Goal: Information Seeking & Learning: Learn about a topic

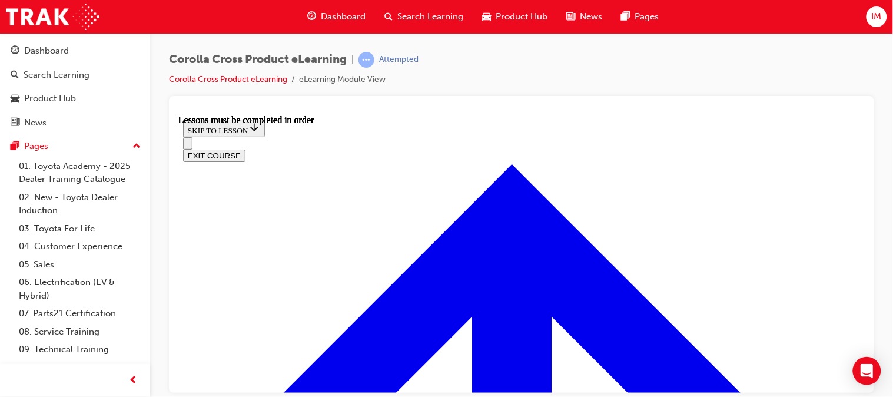
scroll to position [818, 0]
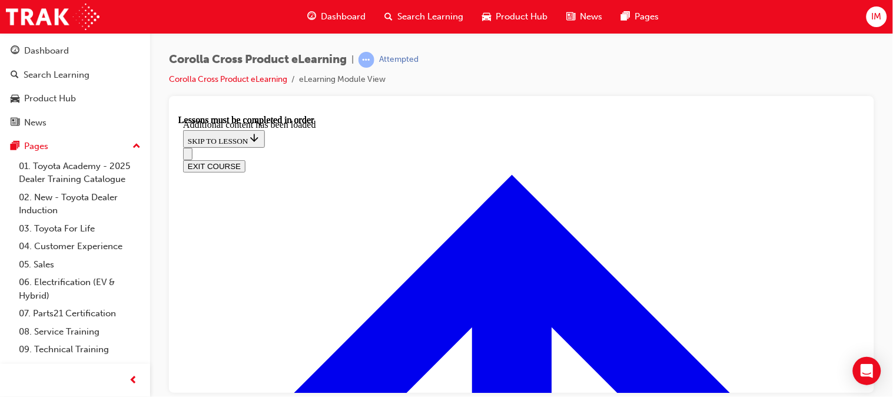
scroll to position [1354, 0]
radio input "true"
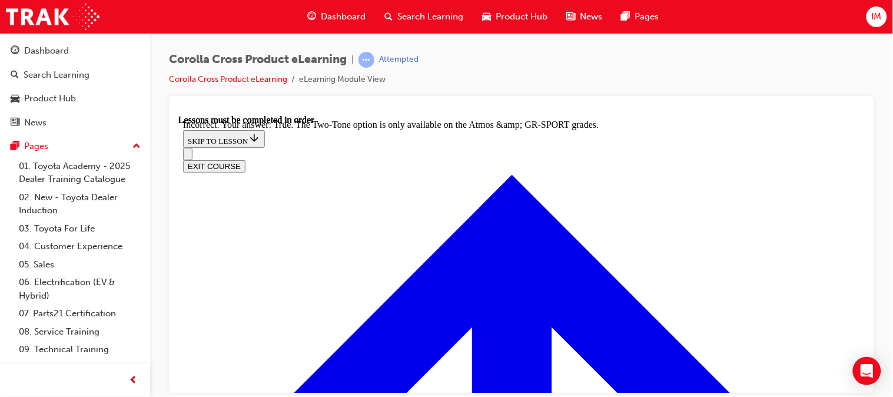
radio input "true"
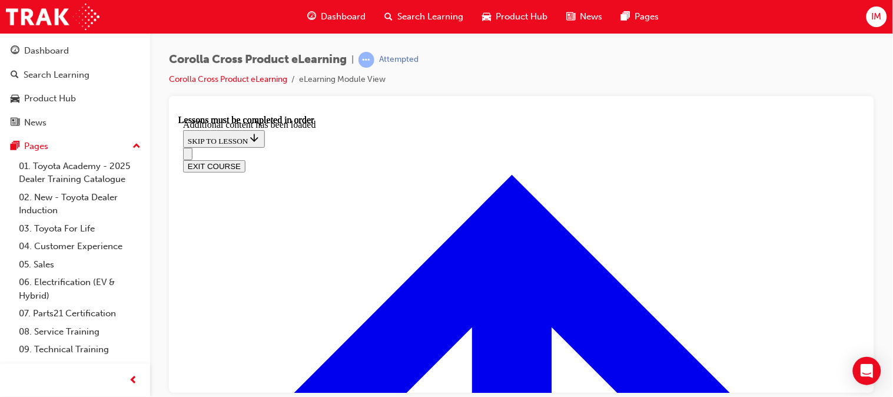
scroll to position [1713, 0]
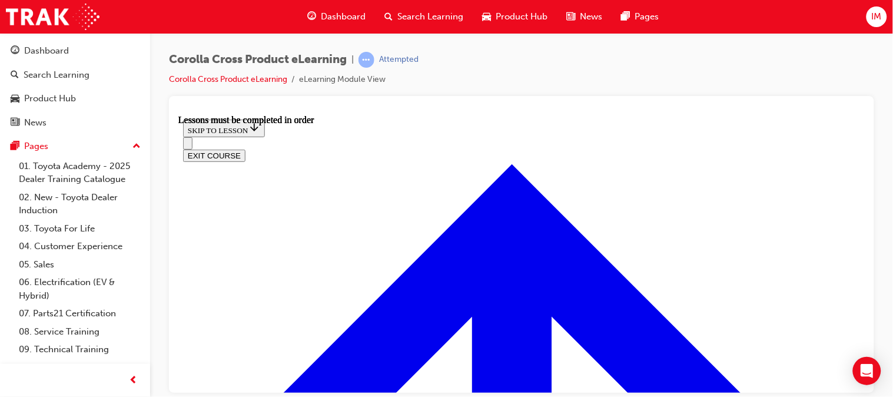
scroll to position [1092, 0]
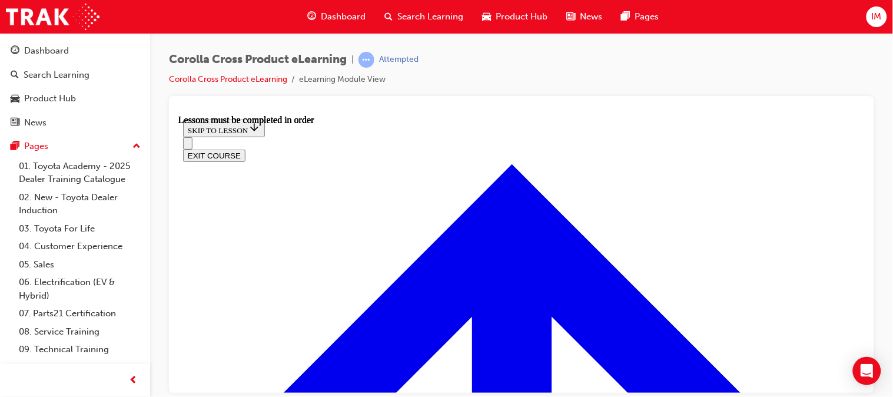
scroll to position [939, 0]
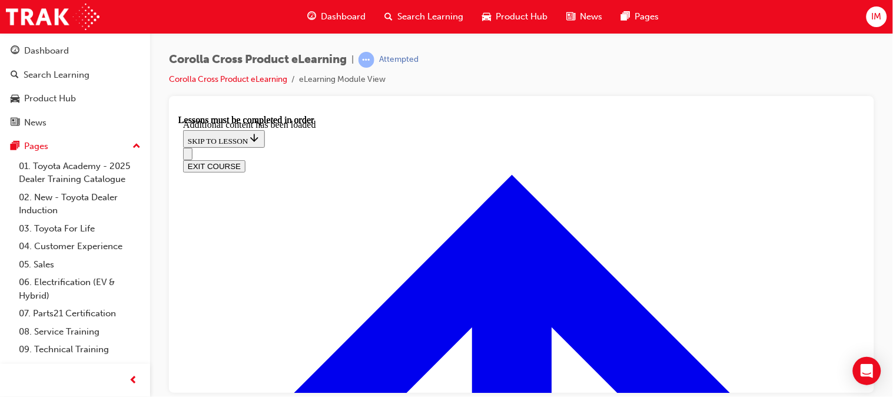
scroll to position [1849, 0]
radio input "true"
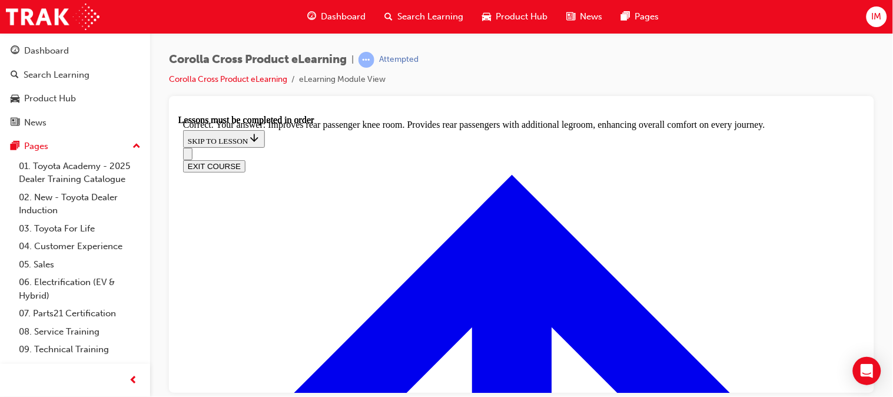
scroll to position [2160, 0]
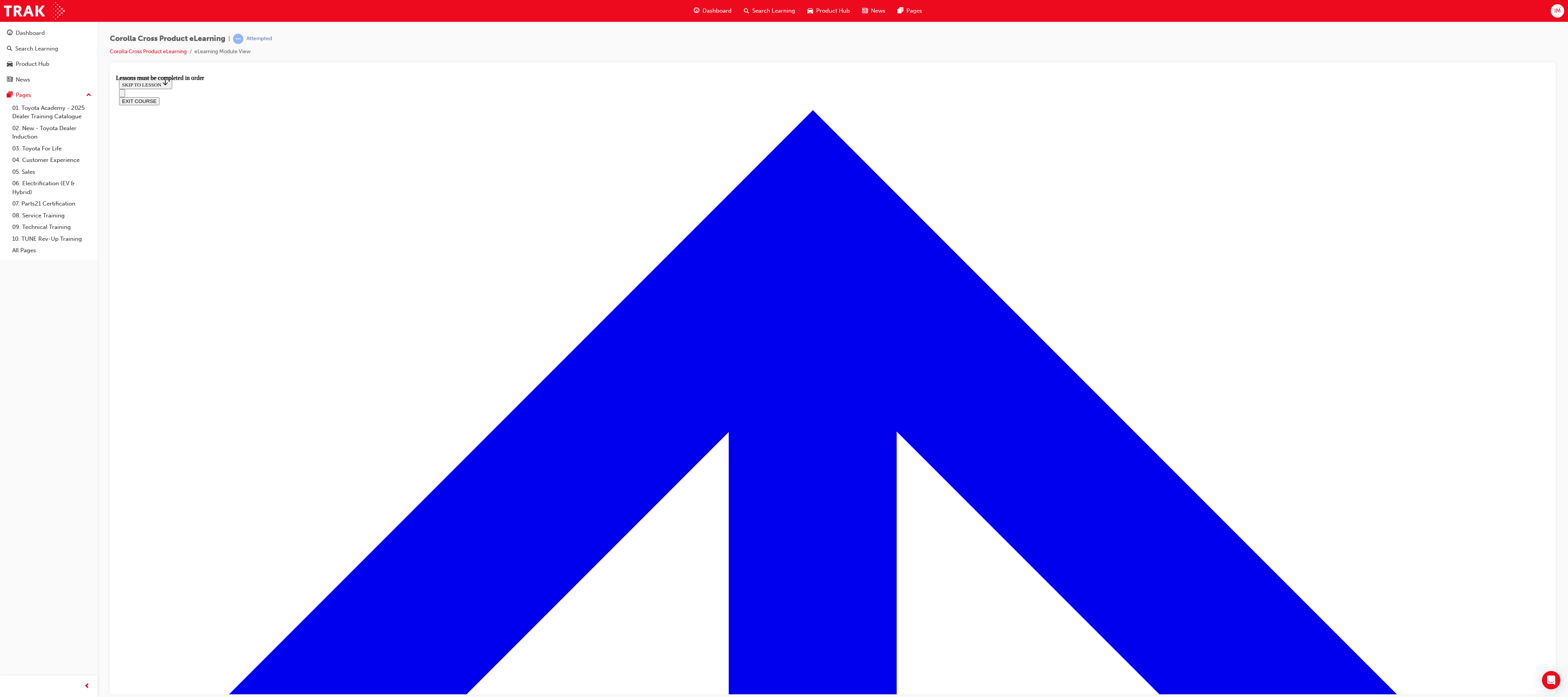
scroll to position [601, 0]
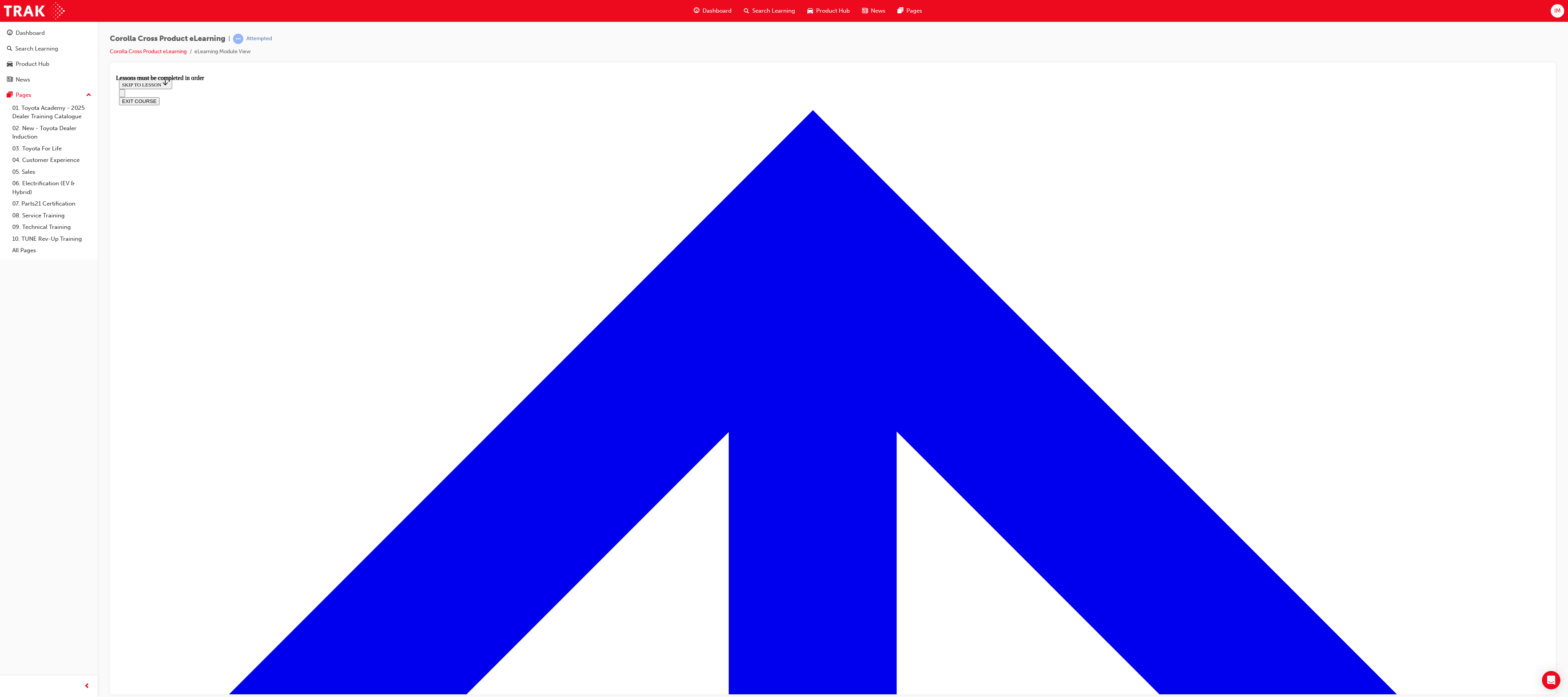
scroll to position [0, 0]
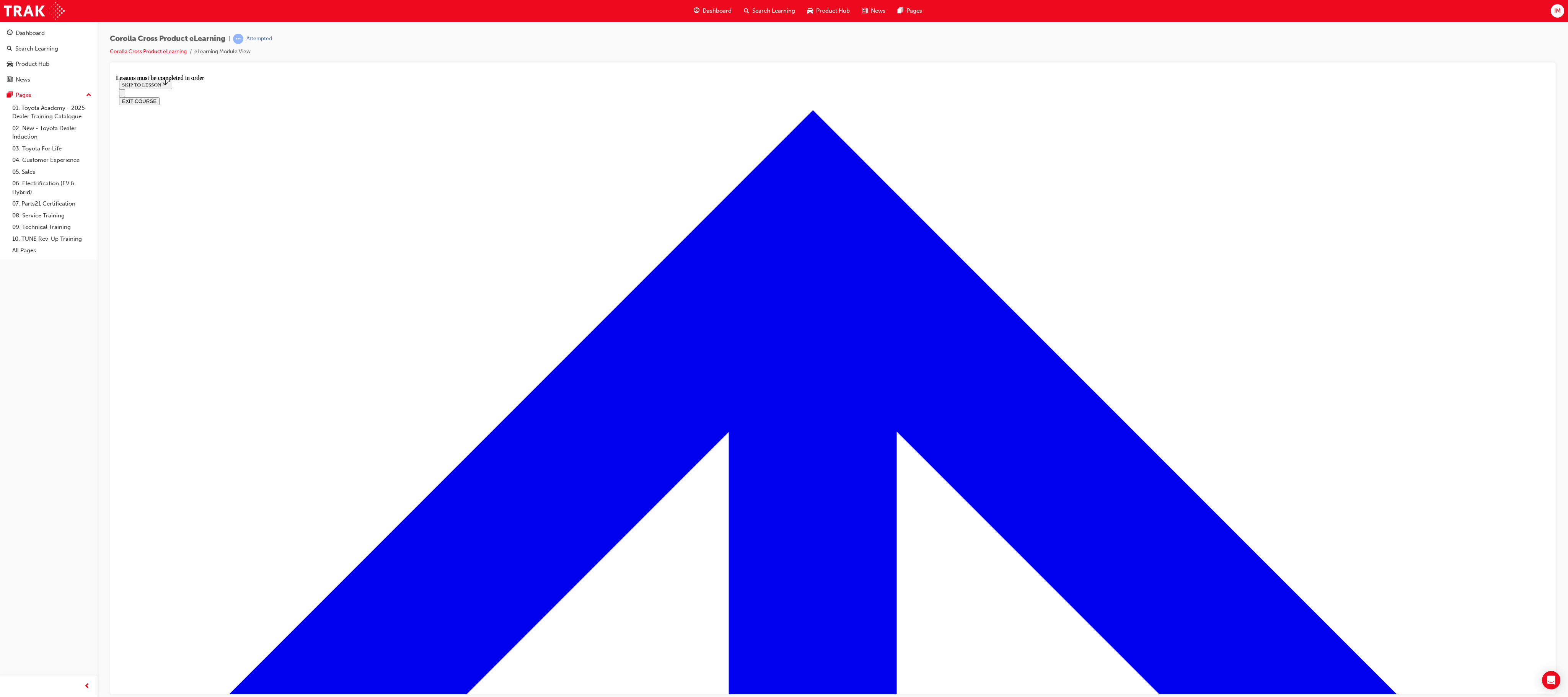
scroll to position [738, 0]
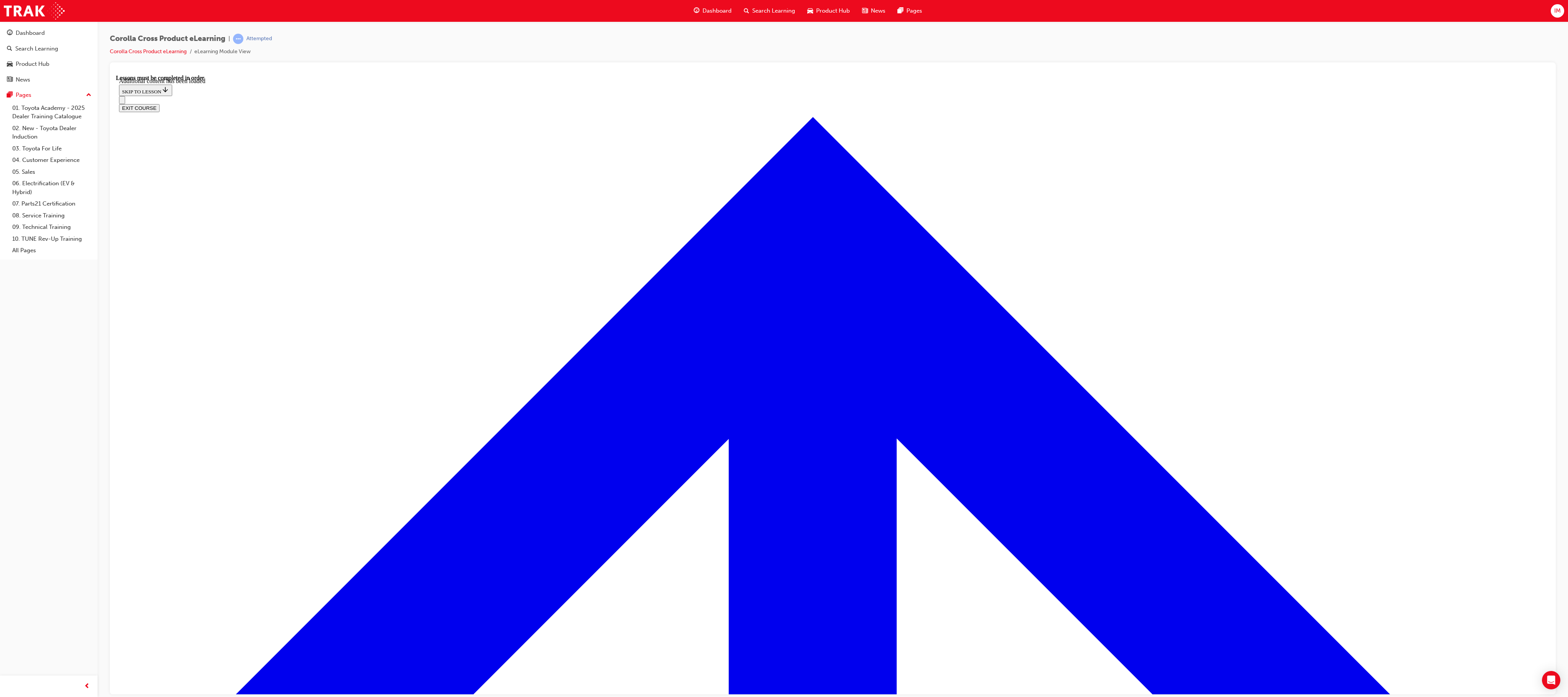
scroll to position [1270, 0]
radio input "true"
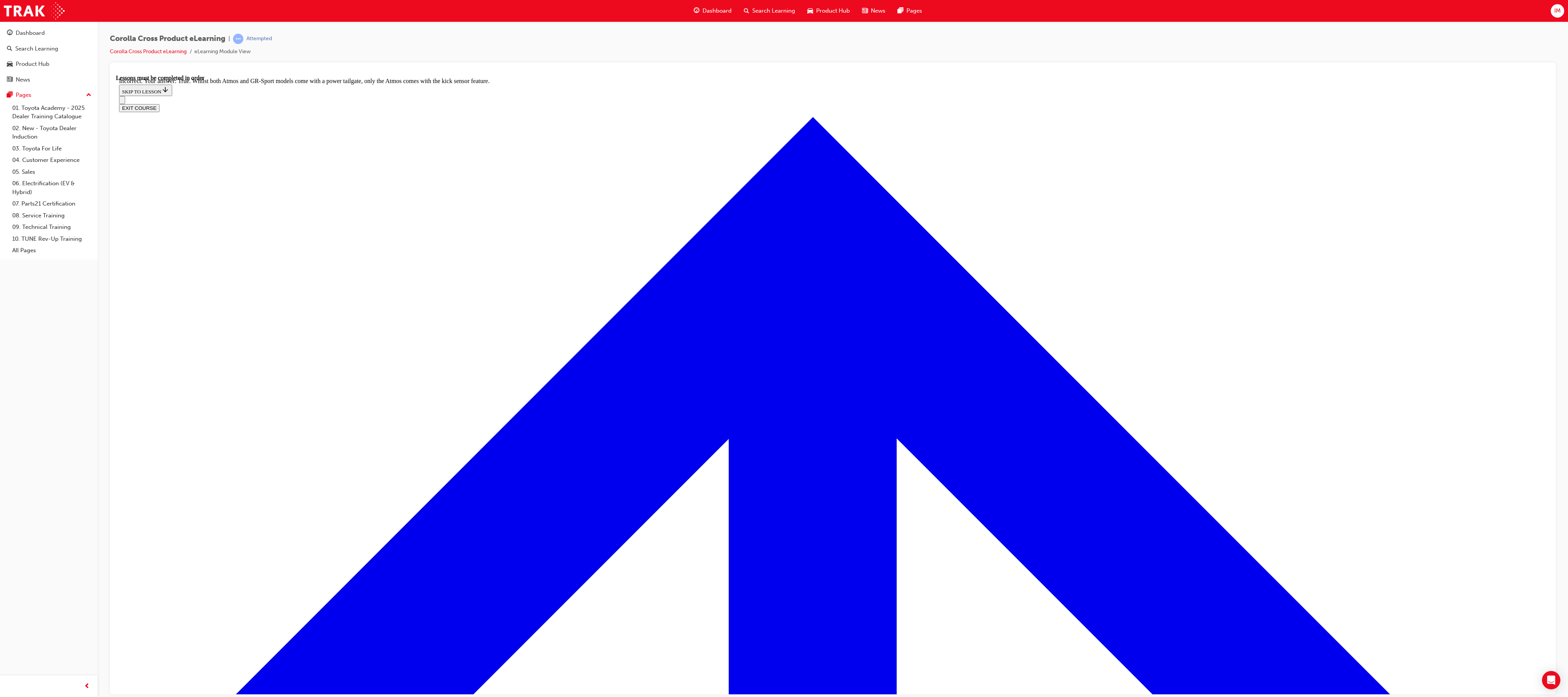
scroll to position [1369, 0]
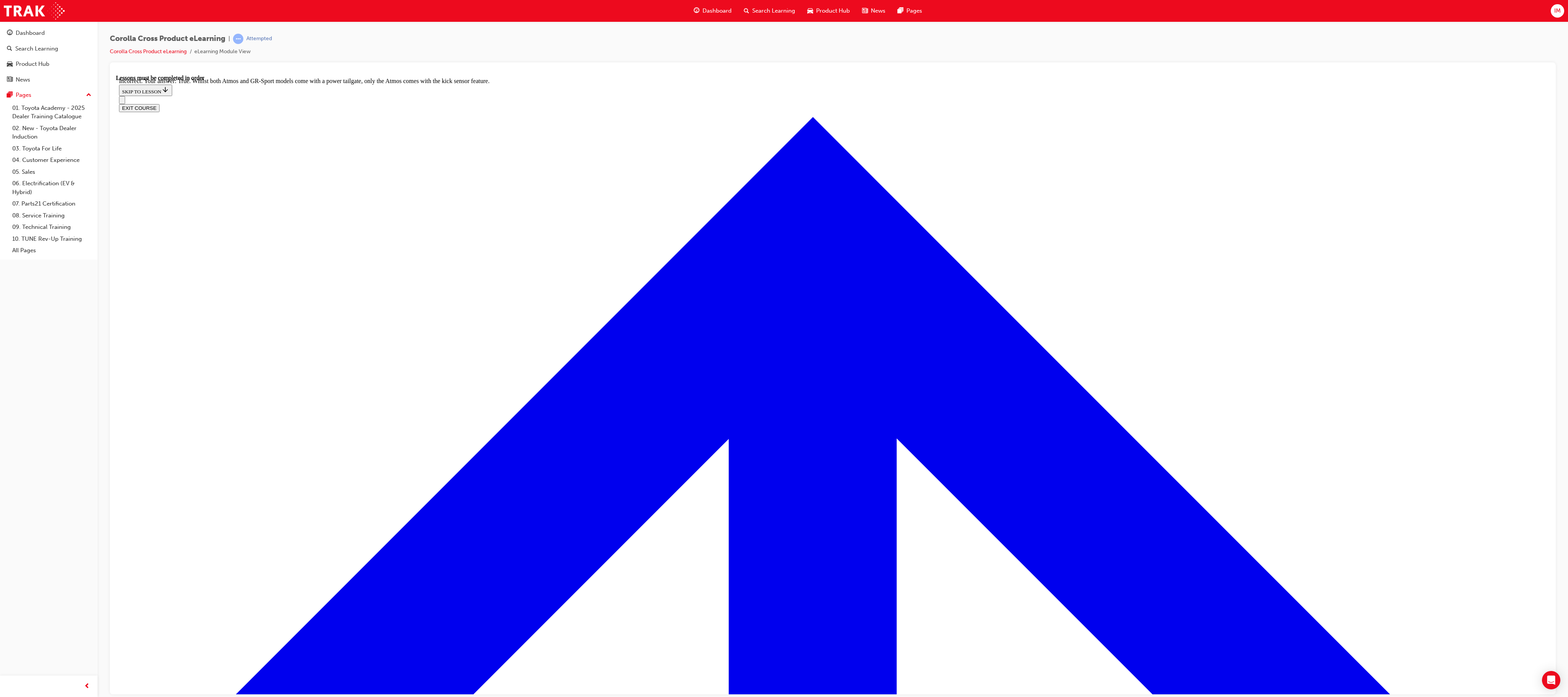
radio input "true"
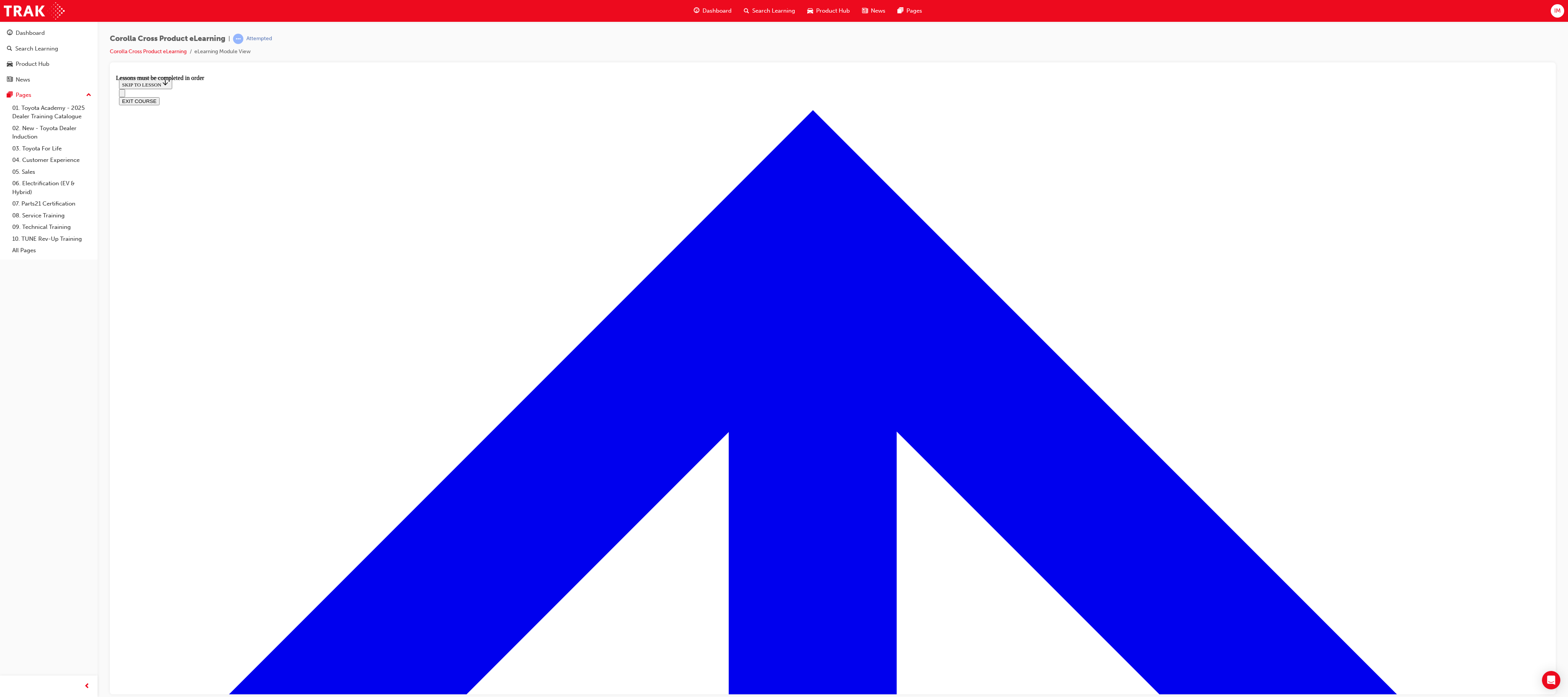
scroll to position [576, 0]
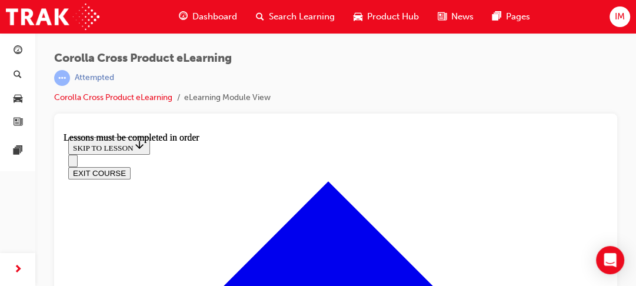
scroll to position [1703, 0]
click at [336, 131] on div at bounding box center [336, 127] width 544 height 9
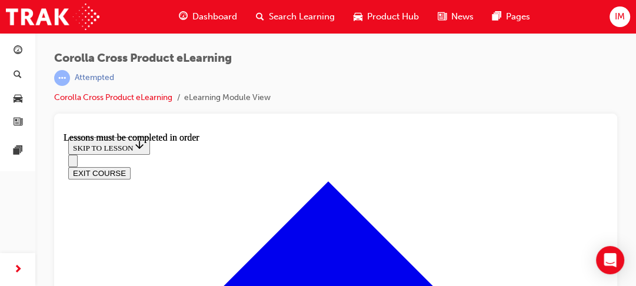
scroll to position [1575, 0]
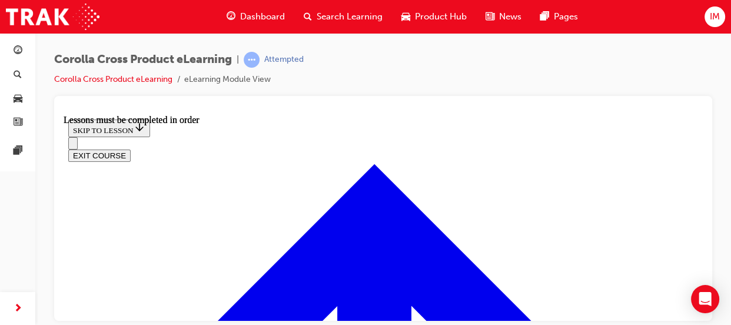
scroll to position [1658, 0]
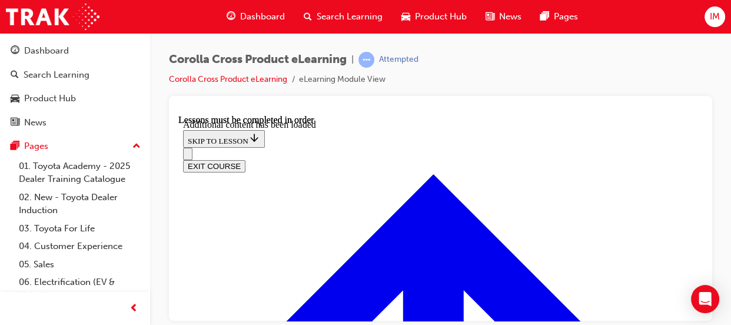
scroll to position [2474, 0]
checkbox input "true"
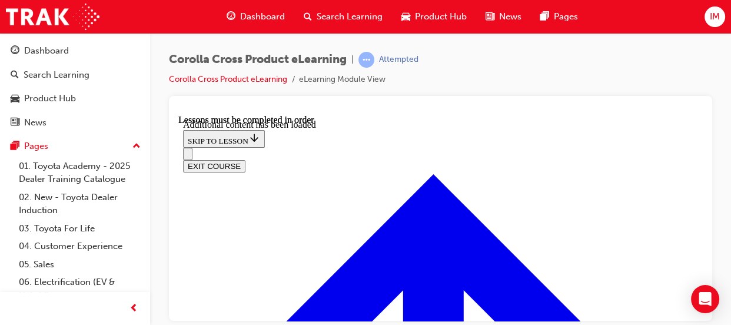
checkbox input "true"
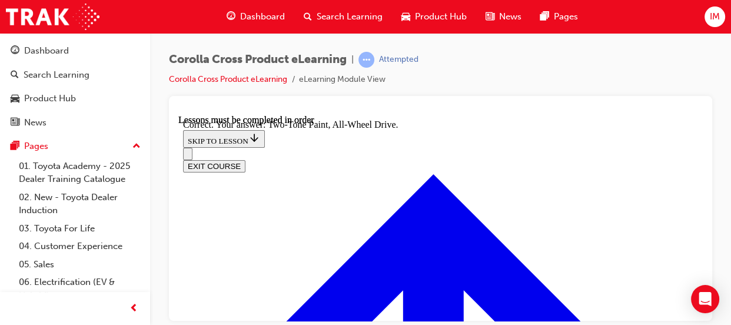
scroll to position [2981, 0]
radio input "true"
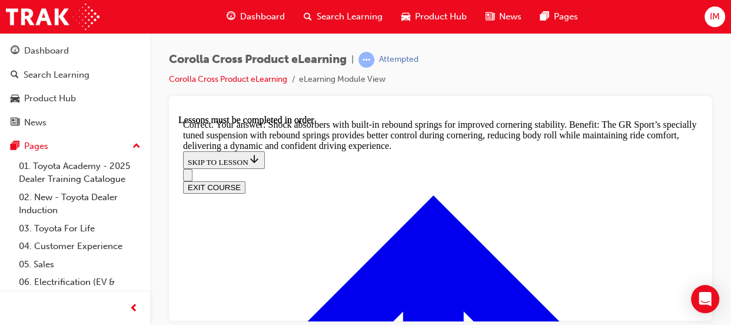
scroll to position [3464, 0]
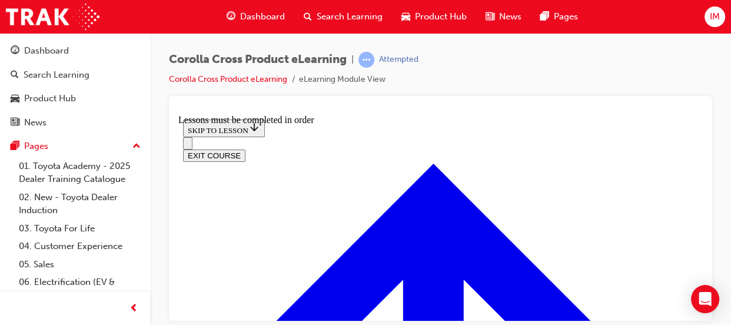
scroll to position [1442, 0]
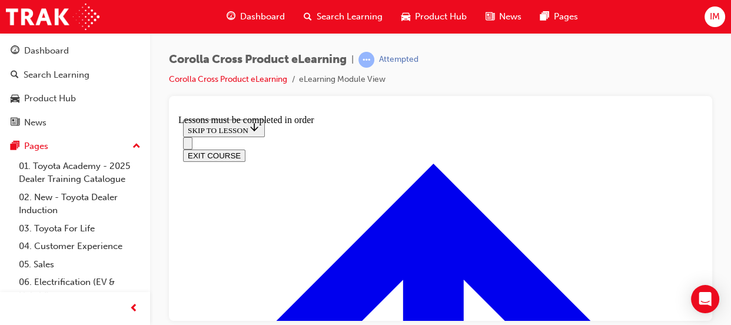
scroll to position [806, 0]
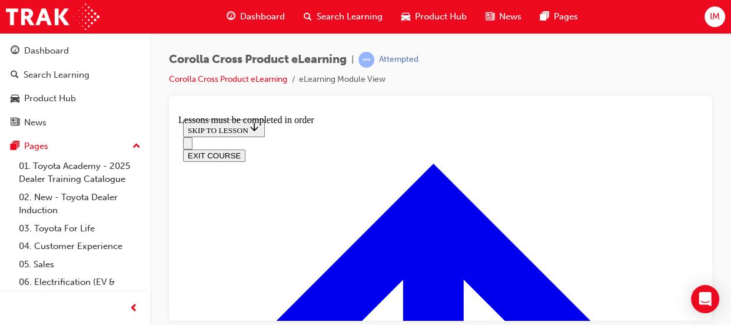
scroll to position [1659, 0]
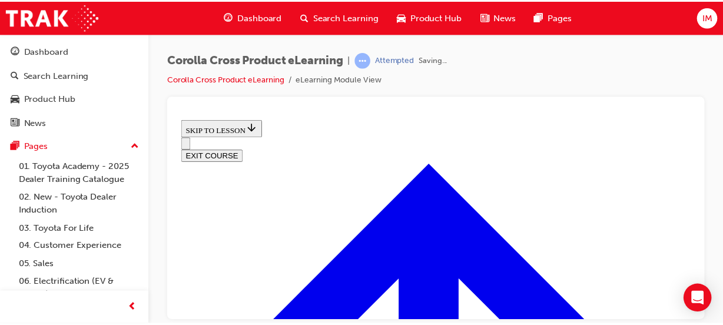
scroll to position [41, 0]
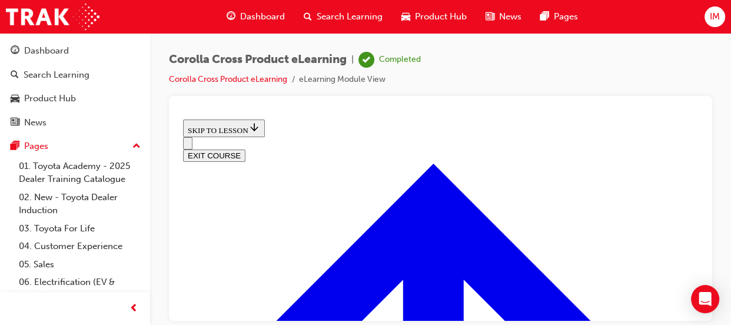
click at [245, 149] on button "EXIT COURSE" at bounding box center [214, 155] width 62 height 12
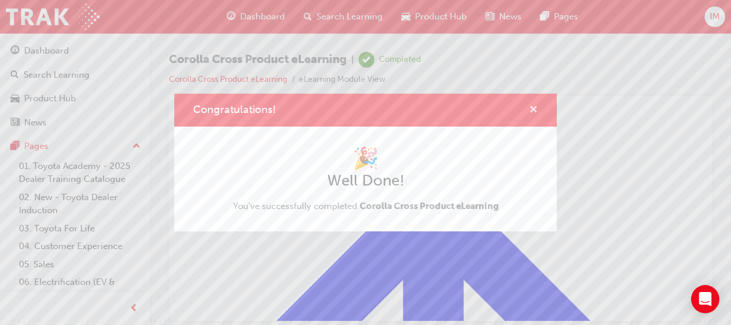
drag, startPoint x: 528, startPoint y: 114, endPoint x: 535, endPoint y: 108, distance: 9.6
click at [535, 108] on div "Congratulations!" at bounding box center [529, 110] width 18 height 15
click at [535, 108] on span "cross-icon" at bounding box center [533, 110] width 9 height 11
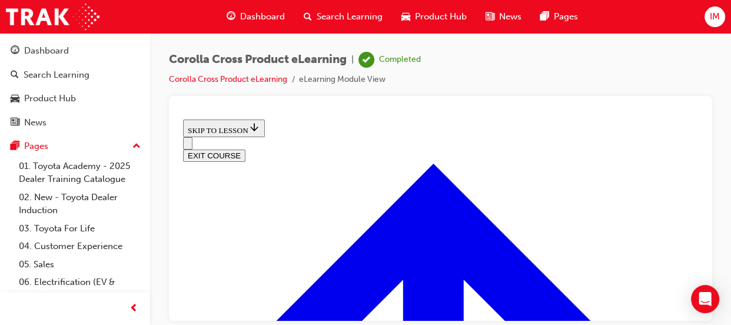
click at [250, 18] on span "Dashboard" at bounding box center [262, 17] width 45 height 14
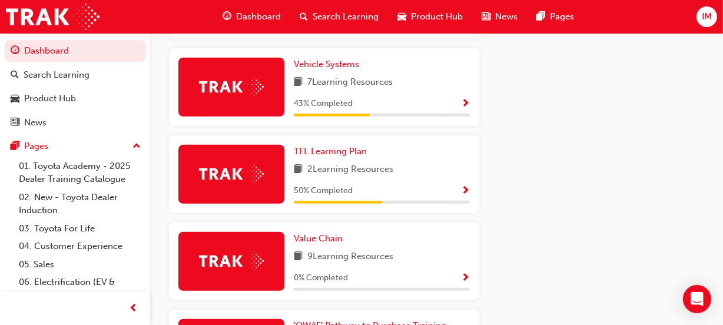
scroll to position [845, 0]
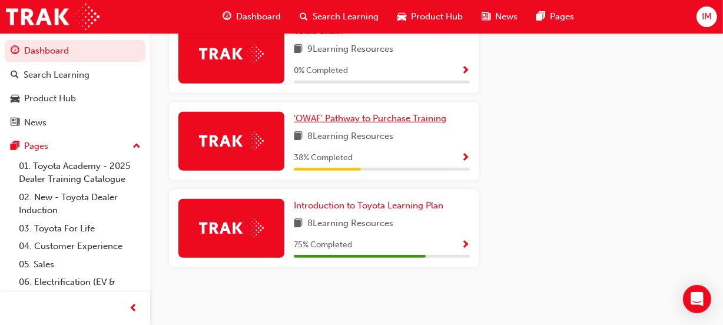
click at [349, 121] on span "'OWAF' Pathway to Purchase Training" at bounding box center [370, 118] width 152 height 11
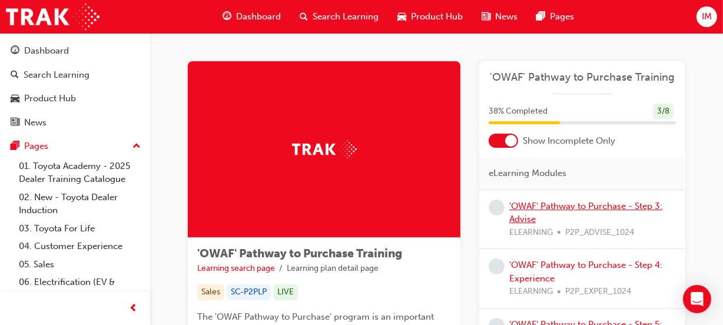
click at [550, 209] on link "'OWAF' Pathway to Purchase - Step 3: Advise" at bounding box center [585, 213] width 153 height 24
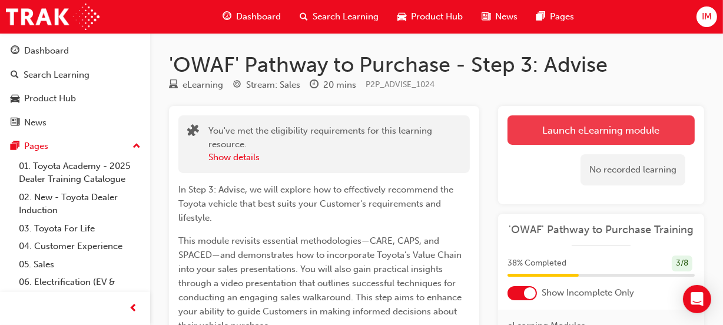
click at [609, 124] on link "Launch eLearning module" at bounding box center [600, 129] width 187 height 29
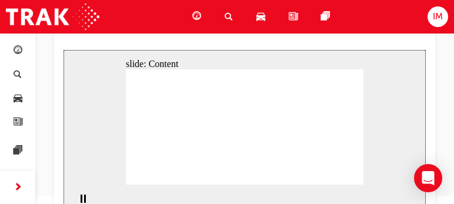
scroll to position [85, 0]
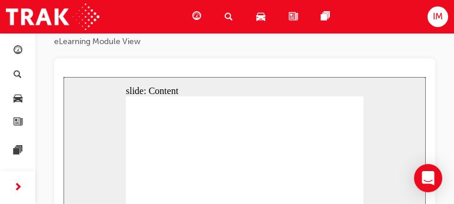
scroll to position [114, 0]
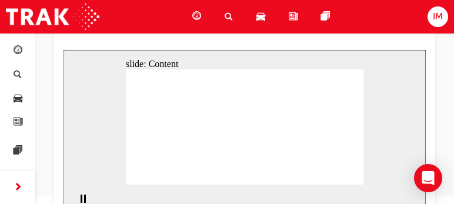
click at [81, 199] on icon "Pause (Ctrl+Alt+P)" at bounding box center [83, 198] width 5 height 8
click at [69, 194] on button "Play (Ctrl+Alt+P)" at bounding box center [79, 204] width 20 height 20
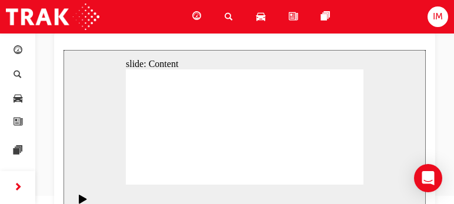
drag, startPoint x: 186, startPoint y: 162, endPoint x: 182, endPoint y: 112, distance: 50.2
drag, startPoint x: 306, startPoint y: 159, endPoint x: 179, endPoint y: 141, distance: 127.8
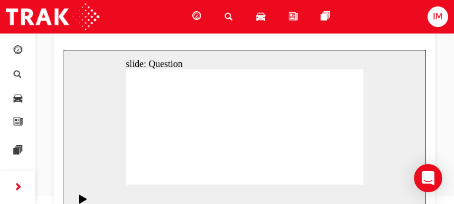
drag, startPoint x: 261, startPoint y: 165, endPoint x: 191, endPoint y: 128, distance: 79.0
drag, startPoint x: 167, startPoint y: 109, endPoint x: 169, endPoint y: 161, distance: 51.3
drag, startPoint x: 182, startPoint y: 127, endPoint x: 227, endPoint y: 171, distance: 63.3
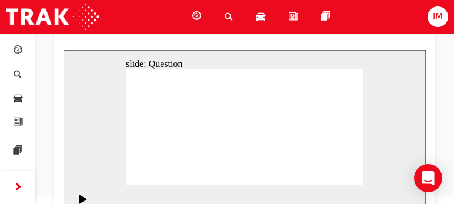
drag, startPoint x: 177, startPoint y: 147, endPoint x: 180, endPoint y: 104, distance: 43.1
drag, startPoint x: 237, startPoint y: 159, endPoint x: 188, endPoint y: 126, distance: 58.8
drag, startPoint x: 191, startPoint y: 166, endPoint x: 191, endPoint y: 146, distance: 20.0
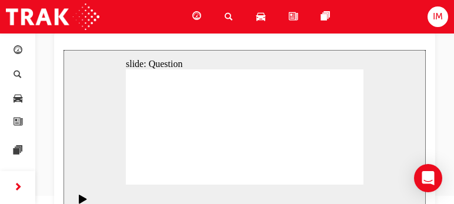
drag, startPoint x: 207, startPoint y: 158, endPoint x: 224, endPoint y: 112, distance: 48.2
drag, startPoint x: 209, startPoint y: 172, endPoint x: 290, endPoint y: 124, distance: 94.0
drag, startPoint x: 281, startPoint y: 162, endPoint x: 177, endPoint y: 129, distance: 109.3
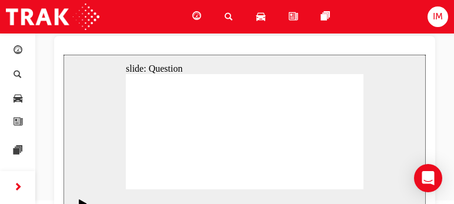
scroll to position [92, 0]
drag, startPoint x: 225, startPoint y: 115, endPoint x: 178, endPoint y: 151, distance: 59.2
drag, startPoint x: 184, startPoint y: 125, endPoint x: 221, endPoint y: 111, distance: 39.9
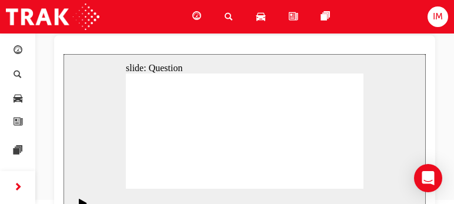
drag, startPoint x: 193, startPoint y: 167, endPoint x: 179, endPoint y: 123, distance: 45.6
drag, startPoint x: 303, startPoint y: 153, endPoint x: 237, endPoint y: 149, distance: 66.6
drag, startPoint x: 328, startPoint y: 150, endPoint x: 185, endPoint y: 144, distance: 143.7
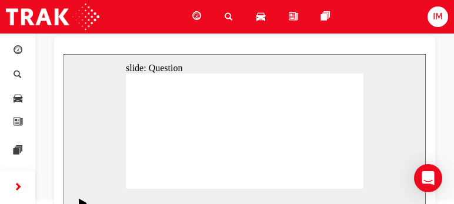
drag, startPoint x: 313, startPoint y: 138, endPoint x: 244, endPoint y: 143, distance: 69.6
drag, startPoint x: 318, startPoint y: 140, endPoint x: 299, endPoint y: 129, distance: 22.4
drag, startPoint x: 316, startPoint y: 131, endPoint x: 246, endPoint y: 130, distance: 70.0
drag, startPoint x: 323, startPoint y: 147, endPoint x: 242, endPoint y: 144, distance: 80.1
drag, startPoint x: 327, startPoint y: 157, endPoint x: 191, endPoint y: 153, distance: 136.6
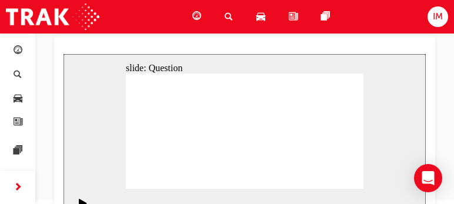
drag, startPoint x: 331, startPoint y: 155, endPoint x: 292, endPoint y: 145, distance: 40.0
drag, startPoint x: 308, startPoint y: 151, endPoint x: 255, endPoint y: 145, distance: 53.9
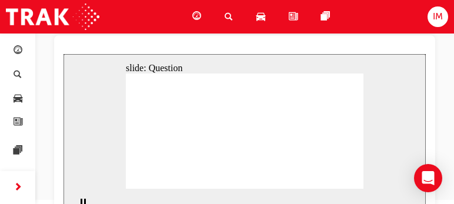
drag, startPoint x: 307, startPoint y: 149, endPoint x: 254, endPoint y: 149, distance: 53.0
drag, startPoint x: 319, startPoint y: 151, endPoint x: 167, endPoint y: 145, distance: 152.0
drag, startPoint x: 325, startPoint y: 150, endPoint x: 254, endPoint y: 147, distance: 70.7
drag, startPoint x: 324, startPoint y: 159, endPoint x: 250, endPoint y: 154, distance: 74.3
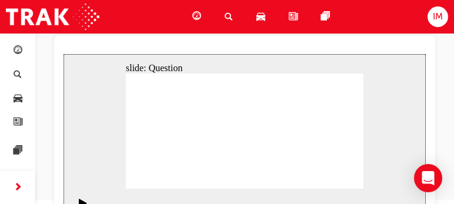
drag, startPoint x: 309, startPoint y: 156, endPoint x: 252, endPoint y: 159, distance: 56.6
drag, startPoint x: 306, startPoint y: 151, endPoint x: 158, endPoint y: 147, distance: 148.4
drag, startPoint x: 324, startPoint y: 154, endPoint x: 174, endPoint y: 149, distance: 149.5
drag, startPoint x: 317, startPoint y: 151, endPoint x: 240, endPoint y: 157, distance: 76.7
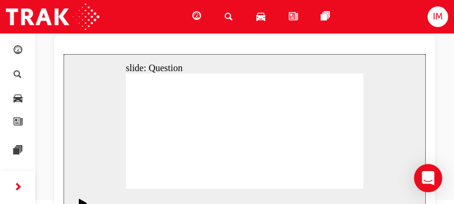
drag, startPoint x: 201, startPoint y: 132, endPoint x: 248, endPoint y: 128, distance: 47.3
drag, startPoint x: 167, startPoint y: 112, endPoint x: 250, endPoint y: 134, distance: 85.2
drag, startPoint x: 156, startPoint y: 134, endPoint x: 293, endPoint y: 129, distance: 137.2
drag, startPoint x: 158, startPoint y: 157, endPoint x: 244, endPoint y: 151, distance: 86.2
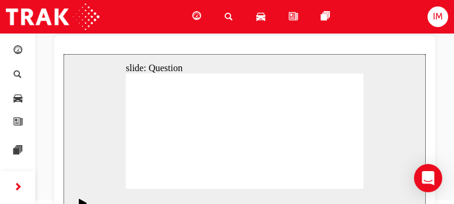
drag, startPoint x: 262, startPoint y: 135, endPoint x: 218, endPoint y: 135, distance: 43.6
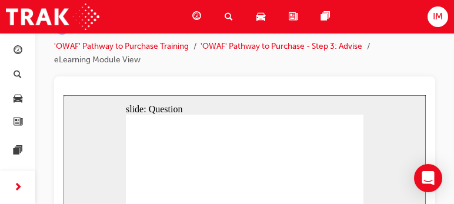
scroll to position [0, 0]
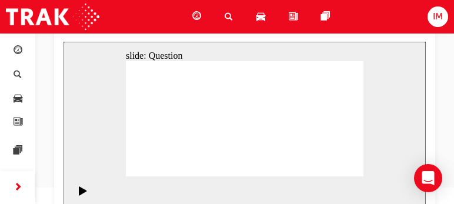
scroll to position [114, 0]
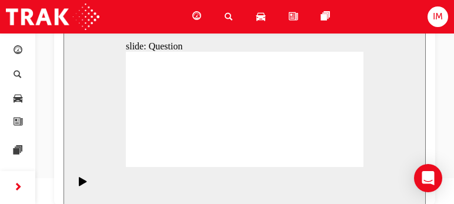
drag, startPoint x: 198, startPoint y: 99, endPoint x: 315, endPoint y: 145, distance: 126.3
drag, startPoint x: 240, startPoint y: 89, endPoint x: 149, endPoint y: 138, distance: 103.0
drag, startPoint x: 179, startPoint y: 89, endPoint x: 294, endPoint y: 134, distance: 123.9
drag, startPoint x: 335, startPoint y: 92, endPoint x: 337, endPoint y: 137, distance: 44.7
drag, startPoint x: 342, startPoint y: 142, endPoint x: 341, endPoint y: 81, distance: 61.2
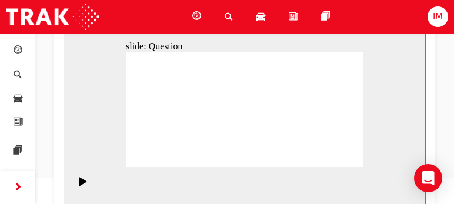
drag, startPoint x: 290, startPoint y: 93, endPoint x: 199, endPoint y: 141, distance: 102.7
drag, startPoint x: 221, startPoint y: 95, endPoint x: 176, endPoint y: 142, distance: 65.8
drag, startPoint x: 318, startPoint y: 99, endPoint x: 271, endPoint y: 142, distance: 63.7
drag, startPoint x: 274, startPoint y: 94, endPoint x: 248, endPoint y: 142, distance: 54.8
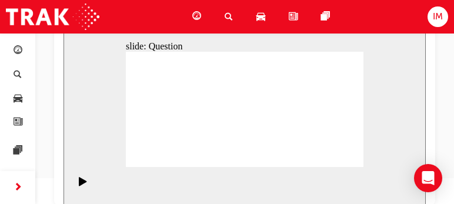
drag, startPoint x: 151, startPoint y: 97, endPoint x: 340, endPoint y: 140, distance: 193.7
drag, startPoint x: 342, startPoint y: 92, endPoint x: 225, endPoint y: 140, distance: 126.7
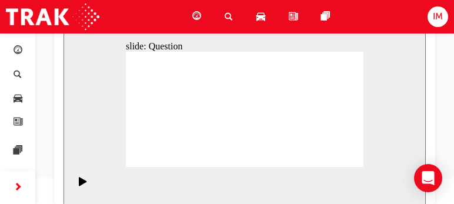
drag, startPoint x: 310, startPoint y: 142, endPoint x: 165, endPoint y: 96, distance: 152.1
drag, startPoint x: 196, startPoint y: 141, endPoint x: 191, endPoint y: 107, distance: 34.5
drag, startPoint x: 235, startPoint y: 147, endPoint x: 187, endPoint y: 131, distance: 50.6
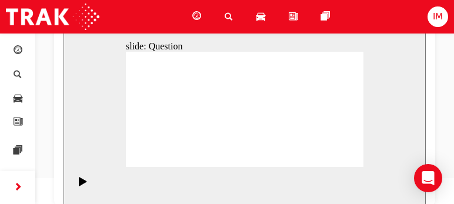
drag, startPoint x: 180, startPoint y: 104, endPoint x: 177, endPoint y: 87, distance: 17.4
drag, startPoint x: 305, startPoint y: 131, endPoint x: 306, endPoint y: 145, distance: 14.2
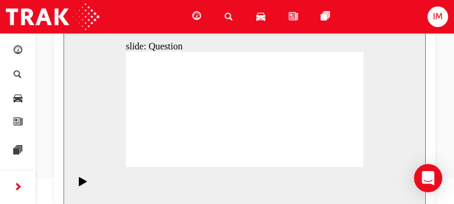
drag, startPoint x: 306, startPoint y: 145, endPoint x: 170, endPoint y: 109, distance: 140.5
drag, startPoint x: 210, startPoint y: 143, endPoint x: 236, endPoint y: 94, distance: 55.3
drag, startPoint x: 254, startPoint y: 142, endPoint x: 288, endPoint y: 104, distance: 51.3
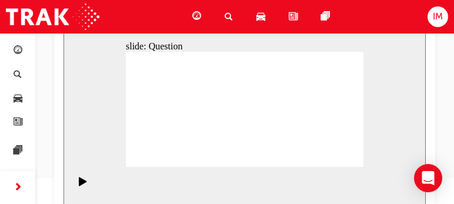
drag, startPoint x: 292, startPoint y: 141, endPoint x: 182, endPoint y: 105, distance: 115.9
drag, startPoint x: 285, startPoint y: 108, endPoint x: 285, endPoint y: 148, distance: 40.0
drag, startPoint x: 258, startPoint y: 155, endPoint x: 260, endPoint y: 172, distance: 16.6
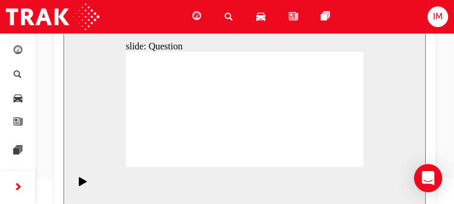
drag, startPoint x: 283, startPoint y: 159, endPoint x: 278, endPoint y: 113, distance: 46.1
drag, startPoint x: 306, startPoint y: 129, endPoint x: 166, endPoint y: 130, distance: 140.1
drag, startPoint x: 312, startPoint y: 125, endPoint x: 176, endPoint y: 128, distance: 136.0
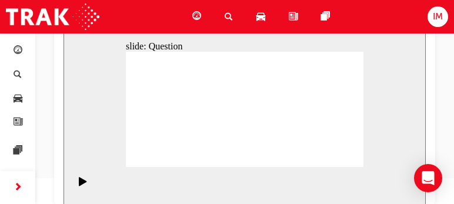
drag, startPoint x: 313, startPoint y: 130, endPoint x: 177, endPoint y: 132, distance: 135.4
drag, startPoint x: 305, startPoint y: 127, endPoint x: 246, endPoint y: 123, distance: 59.6
drag, startPoint x: 314, startPoint y: 129, endPoint x: 248, endPoint y: 128, distance: 65.9
drag, startPoint x: 300, startPoint y: 130, endPoint x: 165, endPoint y: 128, distance: 135.4
drag, startPoint x: 298, startPoint y: 127, endPoint x: 161, endPoint y: 127, distance: 137.1
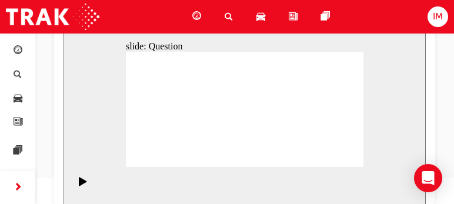
drag, startPoint x: 304, startPoint y: 129, endPoint x: 164, endPoint y: 127, distance: 140.7
drag, startPoint x: 305, startPoint y: 129, endPoint x: 232, endPoint y: 129, distance: 73.0
drag, startPoint x: 315, startPoint y: 133, endPoint x: 179, endPoint y: 133, distance: 136.5
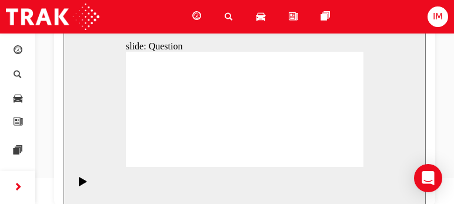
drag, startPoint x: 307, startPoint y: 130, endPoint x: 248, endPoint y: 121, distance: 60.2
drag, startPoint x: 317, startPoint y: 135, endPoint x: 252, endPoint y: 131, distance: 64.3
drag, startPoint x: 313, startPoint y: 137, endPoint x: 248, endPoint y: 133, distance: 65.5
drag, startPoint x: 304, startPoint y: 135, endPoint x: 165, endPoint y: 132, distance: 138.3
drag, startPoint x: 297, startPoint y: 128, endPoint x: 164, endPoint y: 125, distance: 132.4
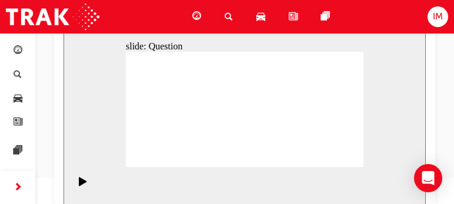
drag, startPoint x: 307, startPoint y: 128, endPoint x: 240, endPoint y: 127, distance: 67.1
drag, startPoint x: 165, startPoint y: 91, endPoint x: 257, endPoint y: 94, distance: 92.4
drag, startPoint x: 197, startPoint y: 92, endPoint x: 255, endPoint y: 104, distance: 59.6
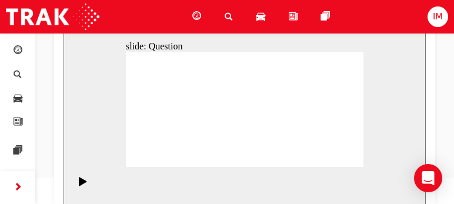
drag, startPoint x: 200, startPoint y: 114, endPoint x: 253, endPoint y: 114, distance: 53.0
drag, startPoint x: 194, startPoint y: 127, endPoint x: 248, endPoint y: 122, distance: 53.8
drag, startPoint x: 167, startPoint y: 109, endPoint x: 280, endPoint y: 114, distance: 112.5
drag, startPoint x: 171, startPoint y: 134, endPoint x: 324, endPoint y: 120, distance: 153.6
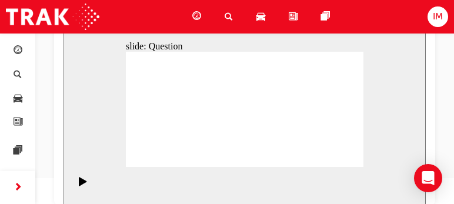
drag, startPoint x: 278, startPoint y: 95, endPoint x: 201, endPoint y: 107, distance: 77.9
drag, startPoint x: 250, startPoint y: 95, endPoint x: 155, endPoint y: 139, distance: 105.1
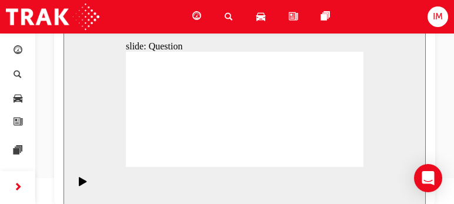
drag, startPoint x: 224, startPoint y: 95, endPoint x: 177, endPoint y: 142, distance: 66.6
drag, startPoint x: 205, startPoint y: 88, endPoint x: 321, endPoint y: 135, distance: 125.1
drag, startPoint x: 315, startPoint y: 137, endPoint x: 295, endPoint y: 135, distance: 19.5
drag, startPoint x: 290, startPoint y: 89, endPoint x: 310, endPoint y: 134, distance: 49.2
drag, startPoint x: 180, startPoint y: 139, endPoint x: 207, endPoint y: 97, distance: 50.8
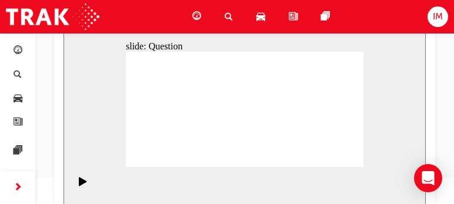
drag, startPoint x: 264, startPoint y: 93, endPoint x: 169, endPoint y: 143, distance: 107.7
drag, startPoint x: 221, startPoint y: 86, endPoint x: 265, endPoint y: 134, distance: 65.0
drag, startPoint x: 154, startPoint y: 82, endPoint x: 207, endPoint y: 133, distance: 74.1
drag, startPoint x: 168, startPoint y: 86, endPoint x: 238, endPoint y: 134, distance: 84.7
drag, startPoint x: 318, startPoint y: 89, endPoint x: 220, endPoint y: 138, distance: 110.0
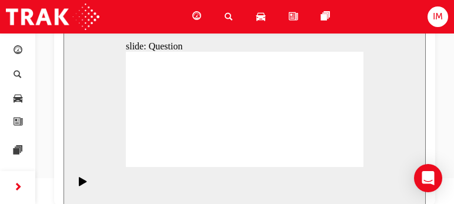
drag, startPoint x: 342, startPoint y: 92, endPoint x: 338, endPoint y: 140, distance: 47.8
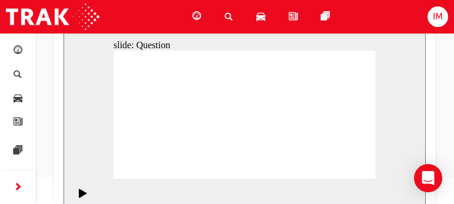
scroll to position [114, 0]
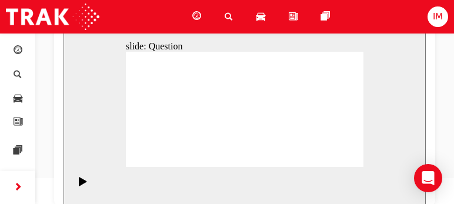
drag, startPoint x: 200, startPoint y: 137, endPoint x: 242, endPoint y: 74, distance: 75.9
drag, startPoint x: 317, startPoint y: 141, endPoint x: 204, endPoint y: 142, distance: 113.0
drag, startPoint x: 145, startPoint y: 87, endPoint x: 311, endPoint y: 134, distance: 173.1
drag, startPoint x: 242, startPoint y: 140, endPoint x: 255, endPoint y: 85, distance: 56.7
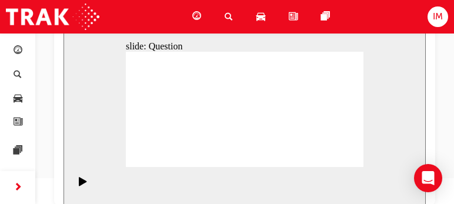
drag, startPoint x: 293, startPoint y: 142, endPoint x: 248, endPoint y: 142, distance: 44.7
drag, startPoint x: 173, startPoint y: 91, endPoint x: 291, endPoint y: 133, distance: 125.7
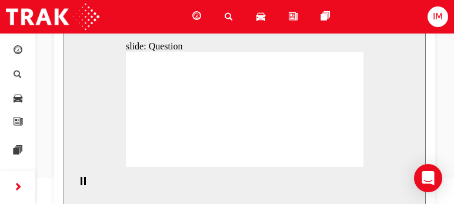
drag, startPoint x: 191, startPoint y: 145, endPoint x: 187, endPoint y: 95, distance: 50.2
drag, startPoint x: 298, startPoint y: 139, endPoint x: 177, endPoint y: 130, distance: 121.0
drag, startPoint x: 242, startPoint y: 142, endPoint x: 177, endPoint y: 108, distance: 73.4
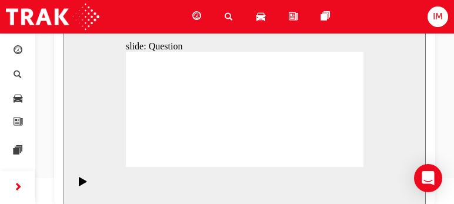
drag, startPoint x: 177, startPoint y: 103, endPoint x: 195, endPoint y: 139, distance: 40.8
drag, startPoint x: 184, startPoint y: 122, endPoint x: 180, endPoint y: 104, distance: 19.3
drag, startPoint x: 240, startPoint y: 149, endPoint x: 182, endPoint y: 131, distance: 60.5
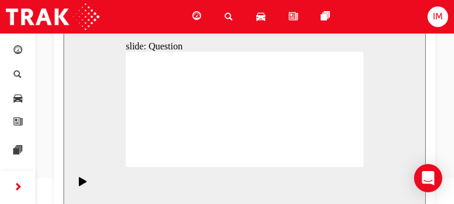
drag, startPoint x: 210, startPoint y: 142, endPoint x: 232, endPoint y: 92, distance: 54.3
drag, startPoint x: 210, startPoint y: 132, endPoint x: 184, endPoint y: 106, distance: 36.6
drag, startPoint x: 200, startPoint y: 155, endPoint x: 271, endPoint y: 106, distance: 86.2
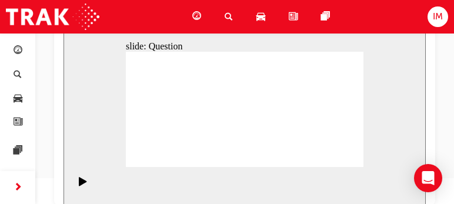
drag, startPoint x: 177, startPoint y: 105, endPoint x: 198, endPoint y: 155, distance: 54.6
drag, startPoint x: 255, startPoint y: 144, endPoint x: 187, endPoint y: 109, distance: 77.4
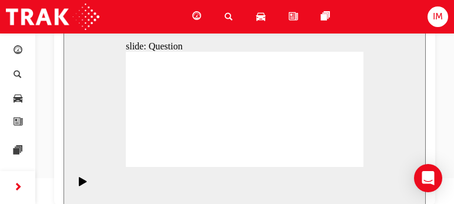
drag, startPoint x: 325, startPoint y: 127, endPoint x: 250, endPoint y: 124, distance: 75.4
drag, startPoint x: 322, startPoint y: 135, endPoint x: 177, endPoint y: 131, distance: 144.8
drag, startPoint x: 323, startPoint y: 129, endPoint x: 247, endPoint y: 125, distance: 76.6
drag, startPoint x: 323, startPoint y: 130, endPoint x: 259, endPoint y: 133, distance: 64.2
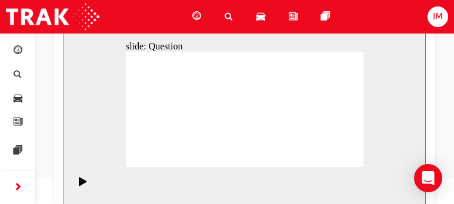
drag, startPoint x: 309, startPoint y: 131, endPoint x: 246, endPoint y: 135, distance: 63.1
drag, startPoint x: 307, startPoint y: 131, endPoint x: 171, endPoint y: 133, distance: 136.5
drag, startPoint x: 314, startPoint y: 131, endPoint x: 173, endPoint y: 129, distance: 140.7
drag, startPoint x: 308, startPoint y: 125, endPoint x: 301, endPoint y: 127, distance: 6.7
drag, startPoint x: 310, startPoint y: 131, endPoint x: 234, endPoint y: 130, distance: 75.9
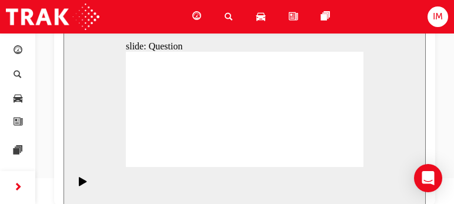
drag, startPoint x: 310, startPoint y: 129, endPoint x: 244, endPoint y: 125, distance: 66.0
drag, startPoint x: 321, startPoint y: 121, endPoint x: 173, endPoint y: 122, distance: 147.7
drag, startPoint x: 324, startPoint y: 133, endPoint x: 260, endPoint y: 135, distance: 64.2
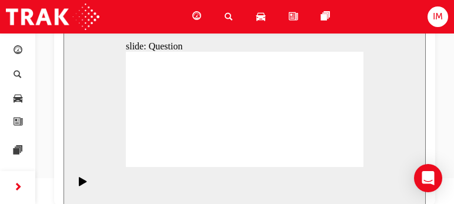
drag, startPoint x: 334, startPoint y: 135, endPoint x: 255, endPoint y: 129, distance: 79.1
drag, startPoint x: 320, startPoint y: 134, endPoint x: 259, endPoint y: 135, distance: 60.6
drag, startPoint x: 315, startPoint y: 133, endPoint x: 177, endPoint y: 138, distance: 139.0
drag, startPoint x: 301, startPoint y: 131, endPoint x: 166, endPoint y: 129, distance: 135.4
drag, startPoint x: 304, startPoint y: 121, endPoint x: 168, endPoint y: 126, distance: 136.6
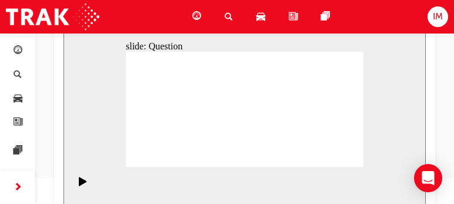
drag, startPoint x: 201, startPoint y: 114, endPoint x: 277, endPoint y: 118, distance: 76.6
drag, startPoint x: 204, startPoint y: 129, endPoint x: 264, endPoint y: 120, distance: 61.3
drag, startPoint x: 173, startPoint y: 129, endPoint x: 272, endPoint y: 112, distance: 101.0
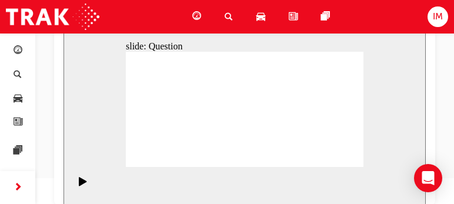
drag, startPoint x: 162, startPoint y: 99, endPoint x: 268, endPoint y: 126, distance: 109.2
drag, startPoint x: 172, startPoint y: 109, endPoint x: 286, endPoint y: 111, distance: 114.2
drag, startPoint x: 197, startPoint y: 97, endPoint x: 344, endPoint y: 141, distance: 154.3
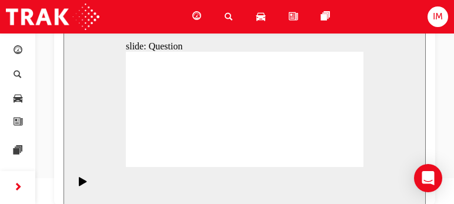
drag, startPoint x: 338, startPoint y: 94, endPoint x: 224, endPoint y: 142, distance: 124.5
drag, startPoint x: 264, startPoint y: 89, endPoint x: 171, endPoint y: 139, distance: 106.1
drag, startPoint x: 239, startPoint y: 91, endPoint x: 149, endPoint y: 137, distance: 100.3
drag, startPoint x: 319, startPoint y: 87, endPoint x: 271, endPoint y: 134, distance: 66.6
drag, startPoint x: 295, startPoint y: 90, endPoint x: 296, endPoint y: 140, distance: 50.0
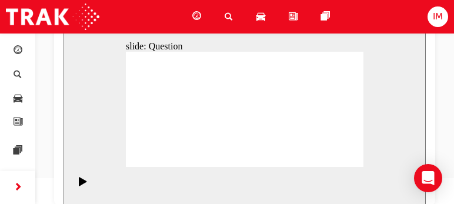
drag, startPoint x: 152, startPoint y: 95, endPoint x: 264, endPoint y: 95, distance: 112.4
drag, startPoint x: 148, startPoint y: 92, endPoint x: 198, endPoint y: 135, distance: 66.3
drag, startPoint x: 224, startPoint y: 86, endPoint x: 242, endPoint y: 122, distance: 40.8
drag, startPoint x: 177, startPoint y: 88, endPoint x: 325, endPoint y: 138, distance: 156.3
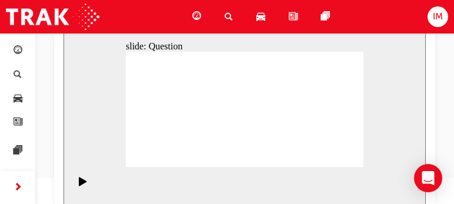
drag, startPoint x: 227, startPoint y: 140, endPoint x: 324, endPoint y: 92, distance: 108.4
drag, startPoint x: 335, startPoint y: 135, endPoint x: 218, endPoint y: 134, distance: 117.1
drag, startPoint x: 335, startPoint y: 99, endPoint x: 338, endPoint y: 144, distance: 44.3
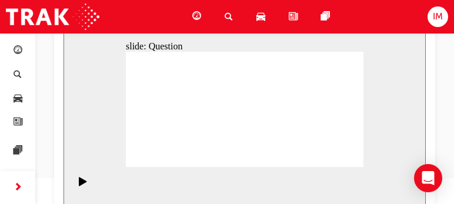
drag, startPoint x: 234, startPoint y: 142, endPoint x: 222, endPoint y: 153, distance: 16.2
drag, startPoint x: 181, startPoint y: 148, endPoint x: 175, endPoint y: 112, distance: 37.0
drag, startPoint x: 323, startPoint y: 138, endPoint x: 181, endPoint y: 92, distance: 148.5
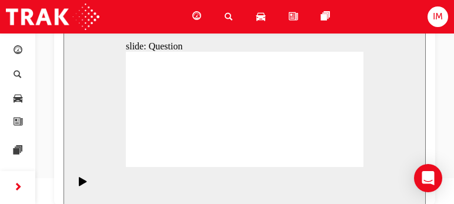
drag, startPoint x: 242, startPoint y: 145, endPoint x: 187, endPoint y: 127, distance: 58.4
drag, startPoint x: 172, startPoint y: 90, endPoint x: 196, endPoint y: 137, distance: 52.6
drag, startPoint x: 177, startPoint y: 127, endPoint x: 174, endPoint y: 93, distance: 34.3
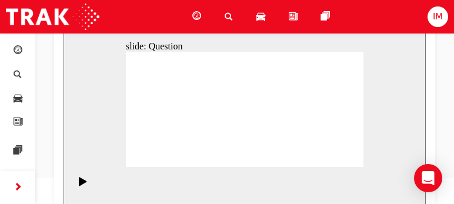
drag, startPoint x: 318, startPoint y: 142, endPoint x: 175, endPoint y: 131, distance: 142.8
click at [194, 19] on span "guage-icon" at bounding box center [196, 16] width 9 height 15
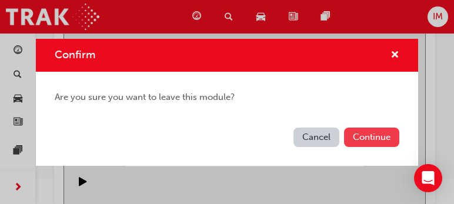
click at [365, 135] on button "Continue" at bounding box center [371, 137] width 55 height 19
